Goal: Complete application form

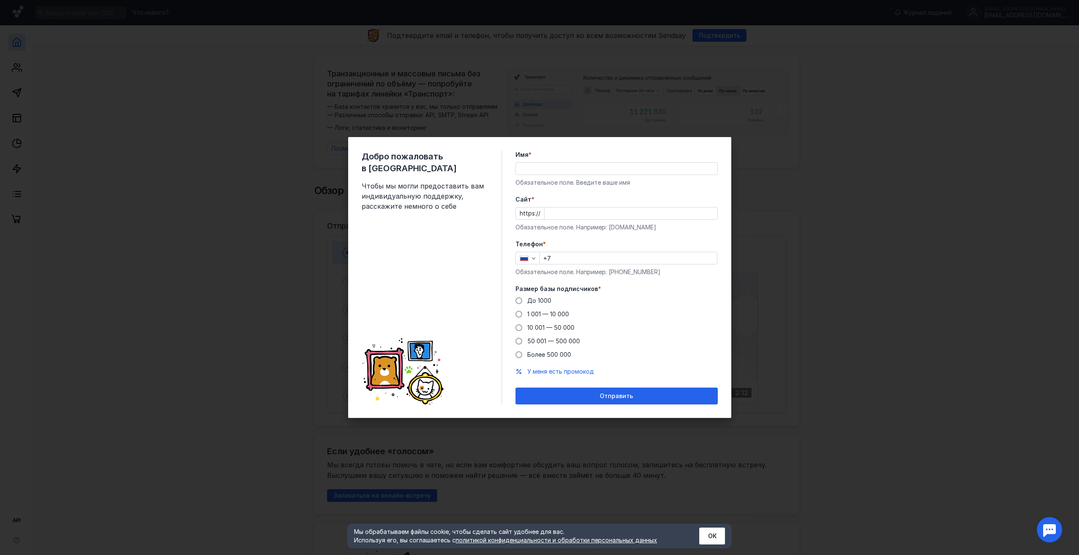
click at [537, 164] on input "Имя *" at bounding box center [617, 169] width 202 height 12
type input "Артем"
click at [560, 214] on input "Cайт *" at bounding box center [631, 213] width 173 height 12
type input "[DOMAIN_NAME]"
click at [600, 258] on input "+7" at bounding box center [628, 258] width 177 height 12
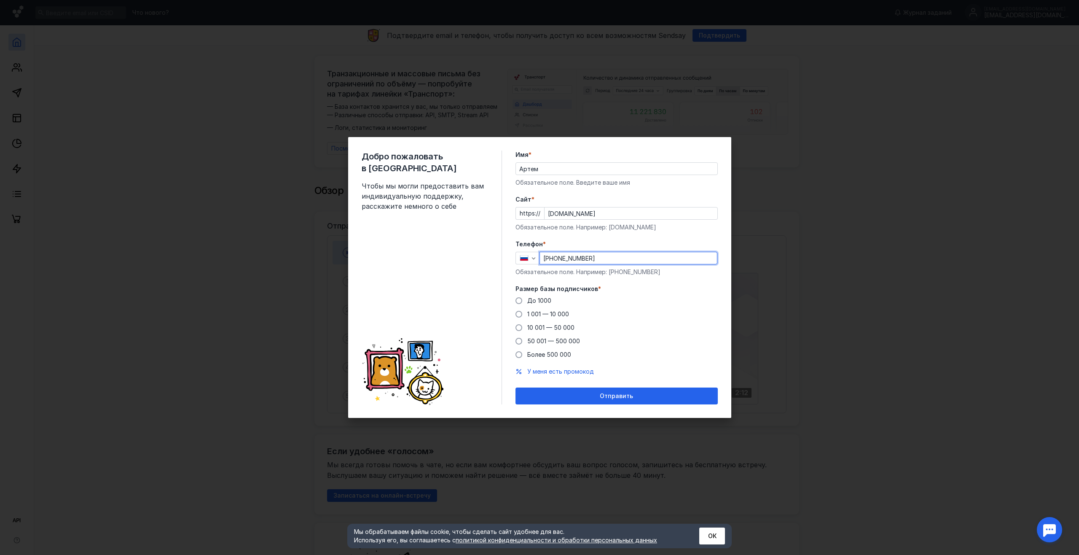
type input "[PHONE_NUMBER]"
click at [691, 325] on div "До [DATE] 1 001 — 10 000 10 001 — 50 000 50 001 — 500 000 Более 500 000" at bounding box center [617, 327] width 202 height 62
click at [532, 297] on span "До 1000" at bounding box center [539, 300] width 24 height 7
click at [0, 0] on input "До 1000" at bounding box center [0, 0] width 0 height 0
click at [592, 397] on div "Отправить" at bounding box center [617, 396] width 194 height 7
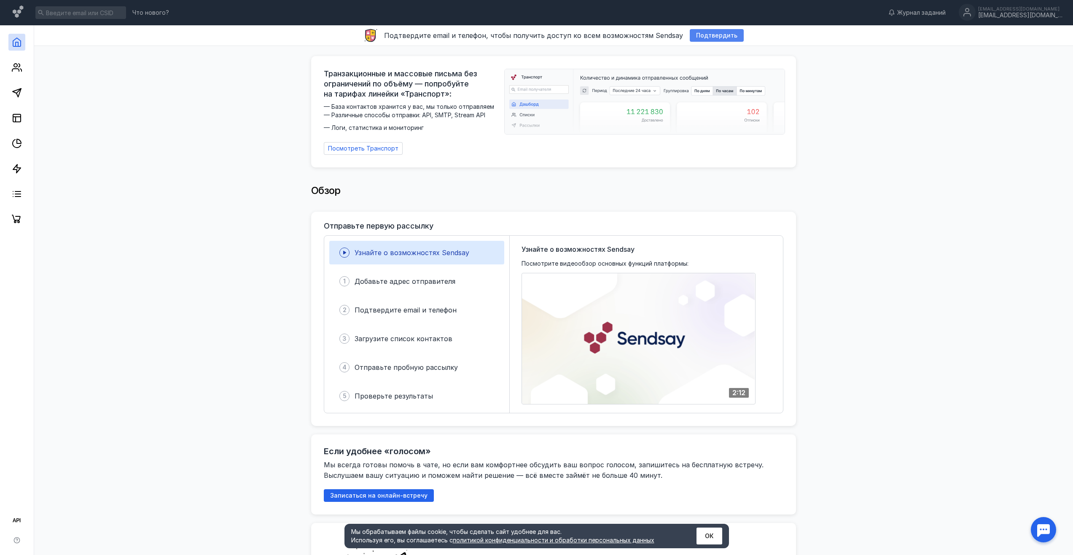
click at [708, 33] on span "Подтвердить" at bounding box center [716, 35] width 41 height 7
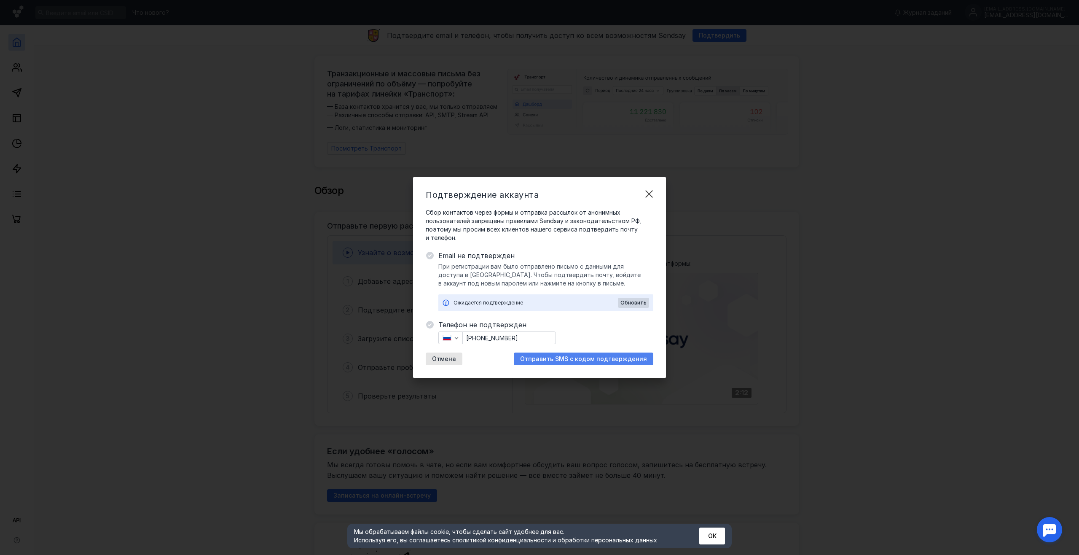
click at [561, 356] on span "Отправить SMS с кодом подтверждения" at bounding box center [583, 358] width 127 height 7
